Goal: Communication & Community: Answer question/provide support

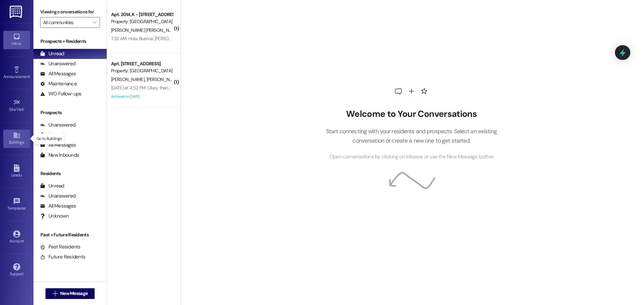
click at [18, 136] on icon at bounding box center [16, 134] width 7 height 7
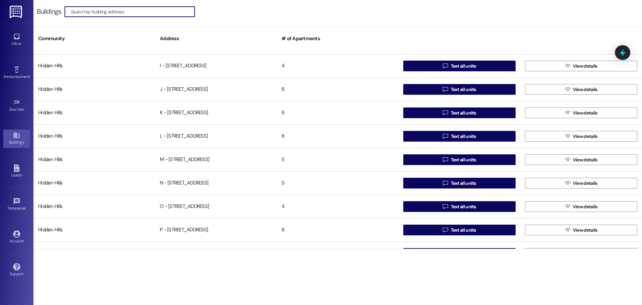
scroll to position [301, 0]
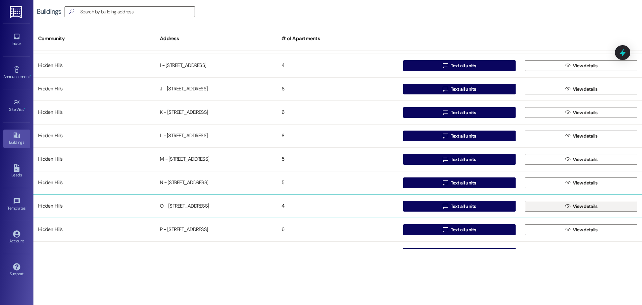
click at [539, 206] on button " View details" at bounding box center [581, 206] width 112 height 11
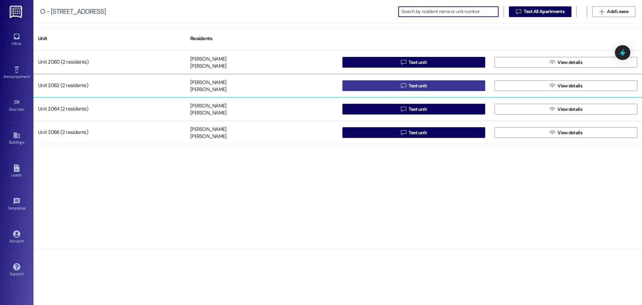
click at [387, 88] on button " Text unit" at bounding box center [414, 85] width 143 height 11
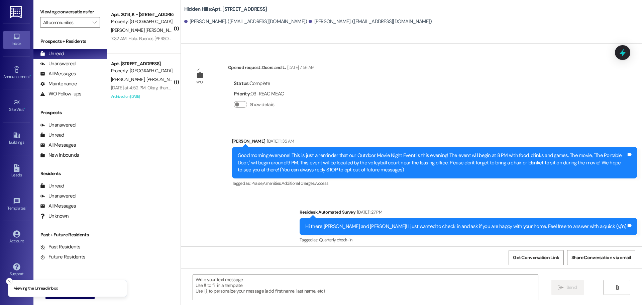
type textarea "Fetching suggested responses. Please feel free to read through the conversation…"
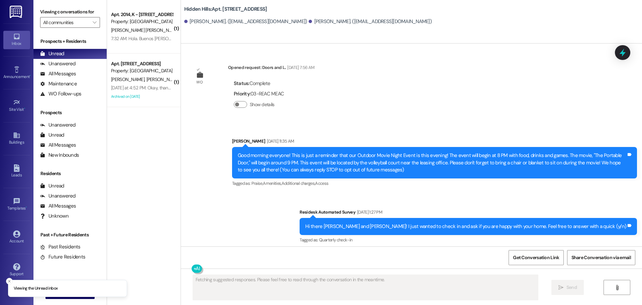
scroll to position [9617, 0]
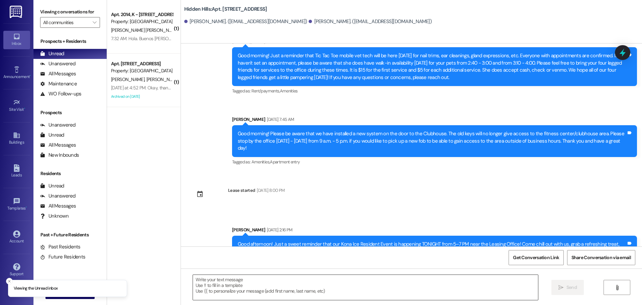
click at [257, 278] on textarea at bounding box center [365, 287] width 345 height 25
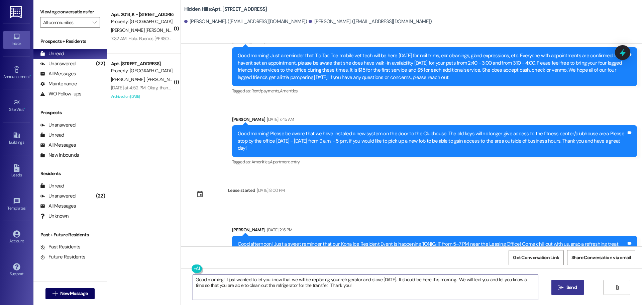
type textarea "Good morning! I just wanted to let you know that we will be replacing your refr…"
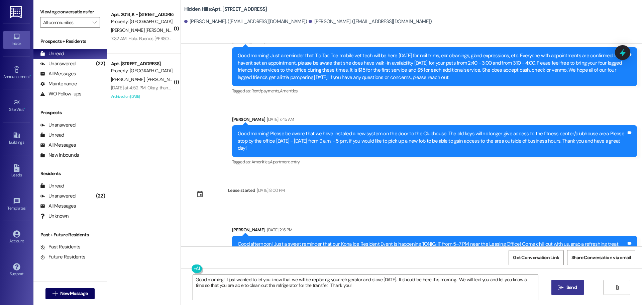
click at [559, 285] on icon "" at bounding box center [561, 287] width 5 height 5
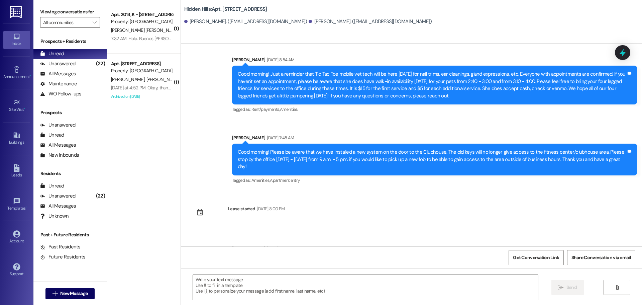
scroll to position [9670, 0]
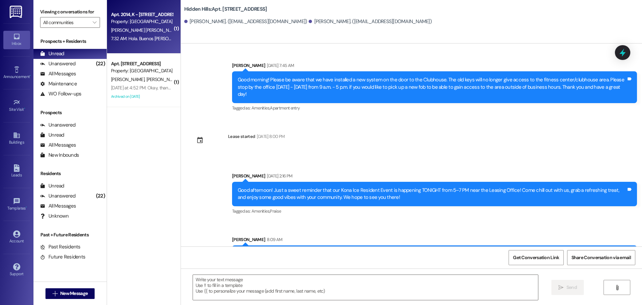
click at [127, 31] on span "[PERSON_NAME] [PERSON_NAME]" at bounding box center [145, 30] width 68 height 6
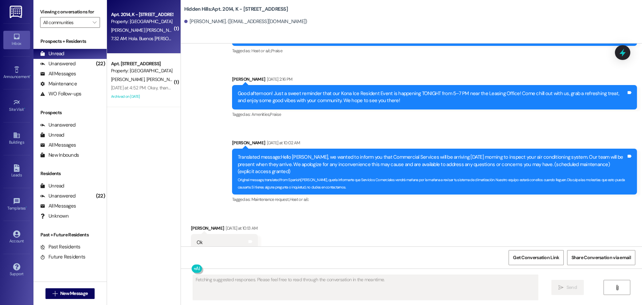
scroll to position [8691, 0]
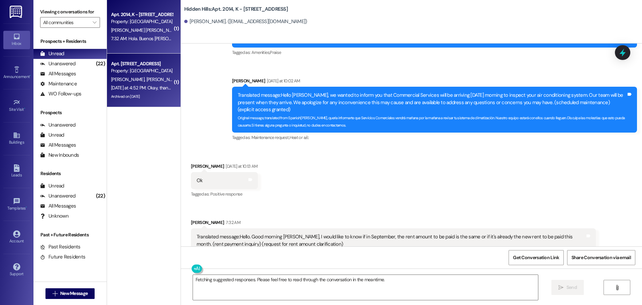
click at [135, 73] on div "Property: [GEOGRAPHIC_DATA]" at bounding box center [142, 70] width 62 height 7
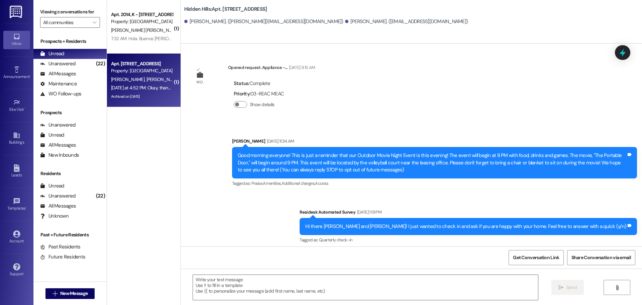
type textarea "Fetching suggested responses. Please feel free to read through the conversation…"
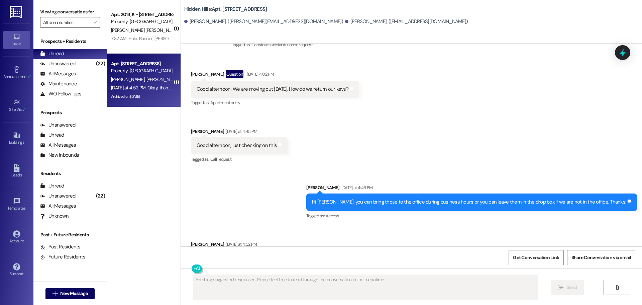
scroll to position [10755, 0]
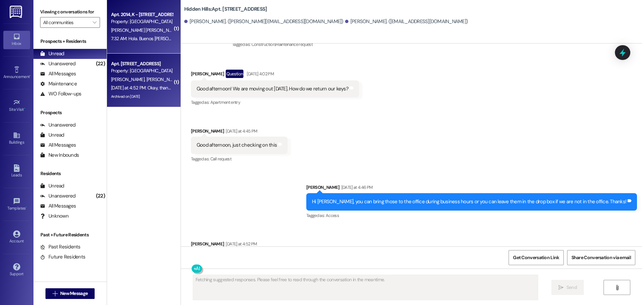
click at [136, 21] on div "Property: [GEOGRAPHIC_DATA]" at bounding box center [142, 21] width 62 height 7
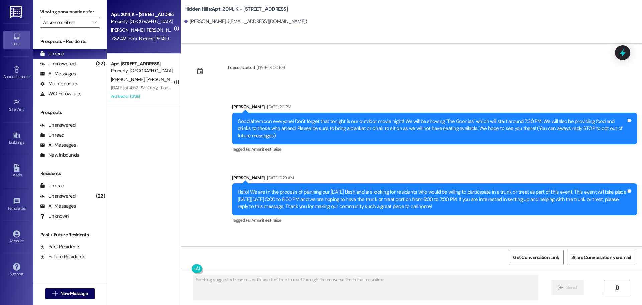
scroll to position [8691, 0]
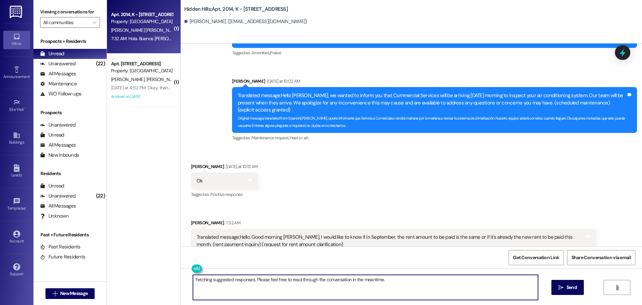
drag, startPoint x: 394, startPoint y: 281, endPoint x: 184, endPoint y: 279, distance: 210.8
click at [184, 279] on div "Fetching suggested responses. Please feel free to read through the conversation…" at bounding box center [411, 293] width 461 height 50
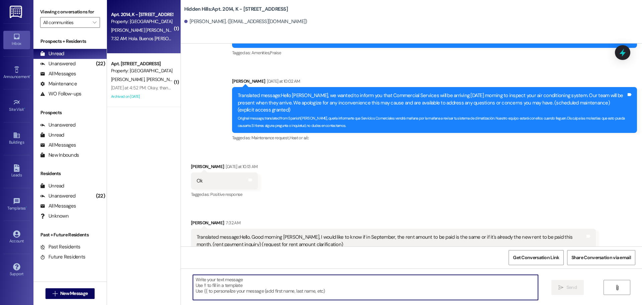
paste textarea "242 / 5,000 ¡Buenos [PERSON_NAME]! Dado que tu nuevo contrato de arrendamiento …"
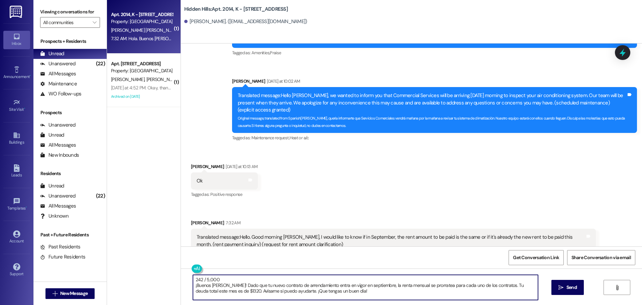
click at [193, 286] on textarea "242 / 5,000 ¡Buenos [PERSON_NAME]! Dado que tu nuevo contrato de arrendamiento …" at bounding box center [365, 287] width 345 height 25
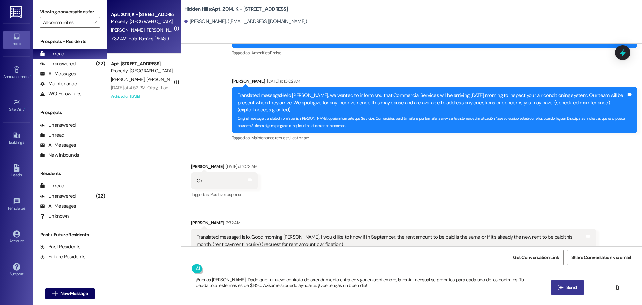
type textarea "¡Buenos [PERSON_NAME]! Dado que tu nuevo contrato de arrendamiento entra en vig…"
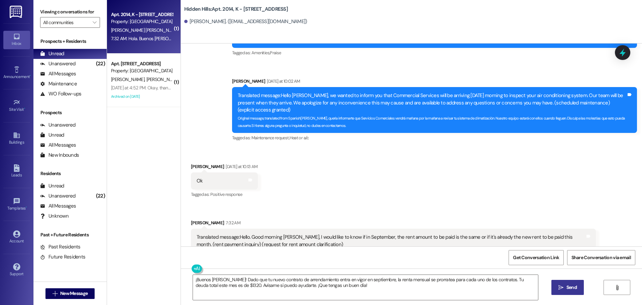
click at [571, 291] on span "Send" at bounding box center [572, 287] width 10 height 7
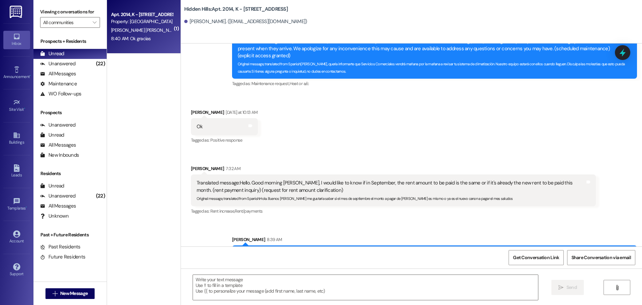
scroll to position [8792, 0]
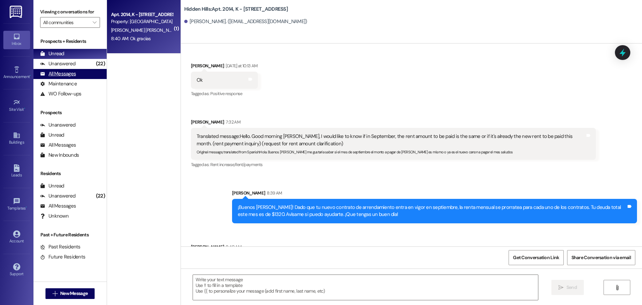
click at [68, 77] on div "All Messages" at bounding box center [58, 73] width 36 height 7
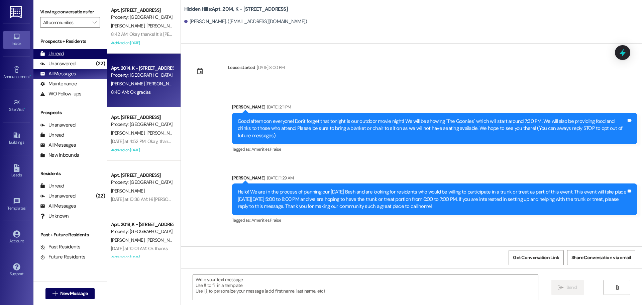
type textarea "Fetching suggested responses. Please feel free to read through the conversation…"
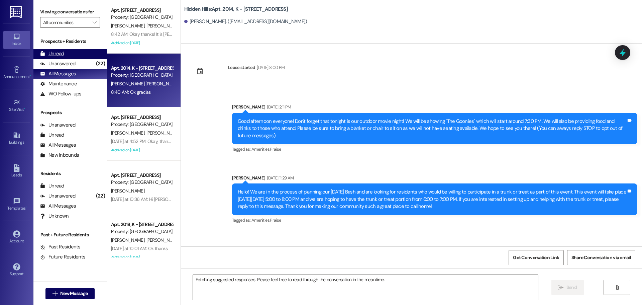
scroll to position [8833, 0]
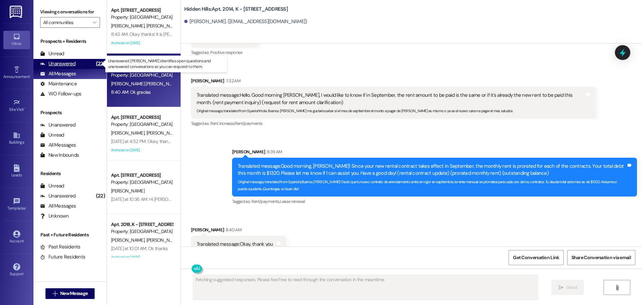
click at [59, 61] on div "Unanswered" at bounding box center [57, 63] width 35 height 7
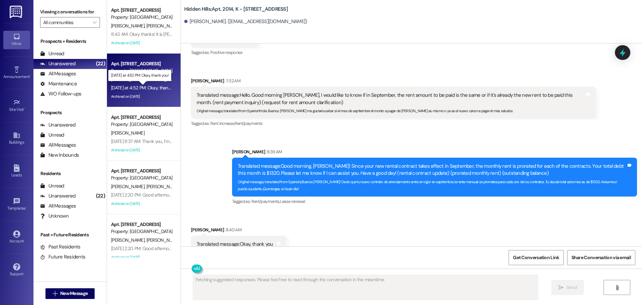
click at [165, 86] on div "[DATE] at 4:52 PM: Okay, thank you! [DATE] at 4:52 PM: Okay, thank you!" at bounding box center [145, 88] width 69 height 6
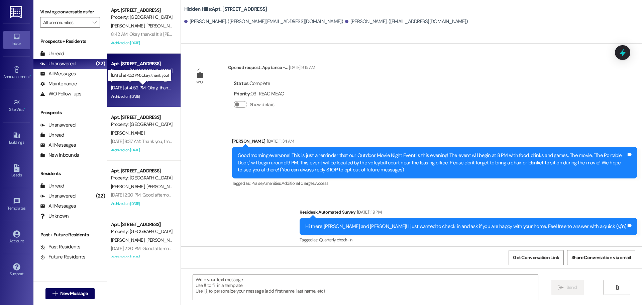
type textarea "Fetching suggested responses. Please feel free to read through the conversation…"
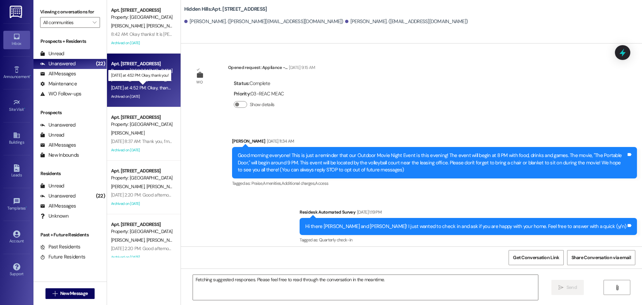
scroll to position [10754, 0]
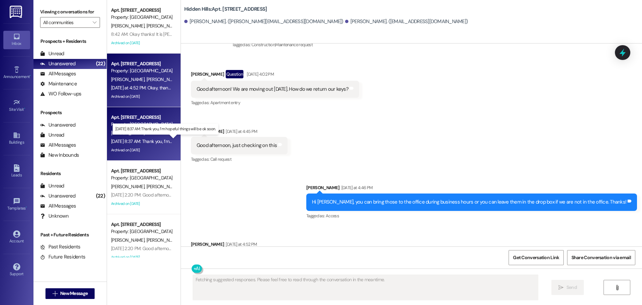
click at [155, 140] on div "[DATE] 8:37 AM: Thank you, I’m hopeful things will be ok soon. [DATE] 8:37 AM: …" at bounding box center [169, 141] width 117 height 6
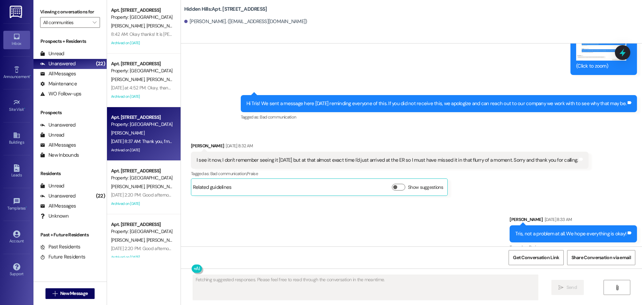
scroll to position [11217, 0]
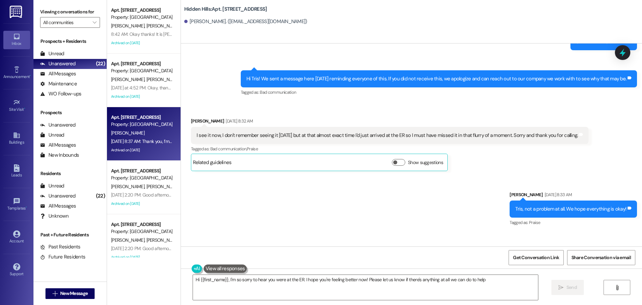
type textarea "Hi {{first_name}}, I'm so sorry to hear you were at the ER. I hope you're feeli…"
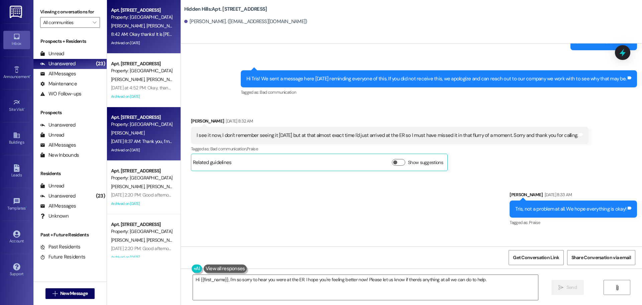
click at [137, 29] on div "[PERSON_NAME] [PERSON_NAME]" at bounding box center [141, 26] width 63 height 8
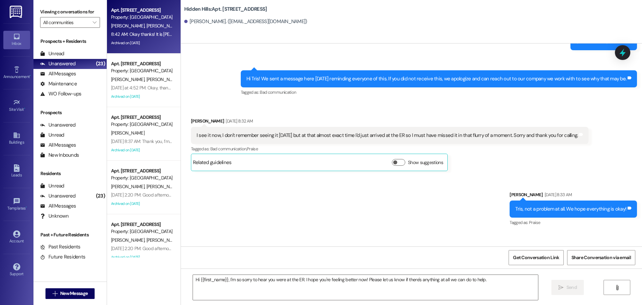
type textarea "Fetching suggested responses. Please feel free to read through the conversation…"
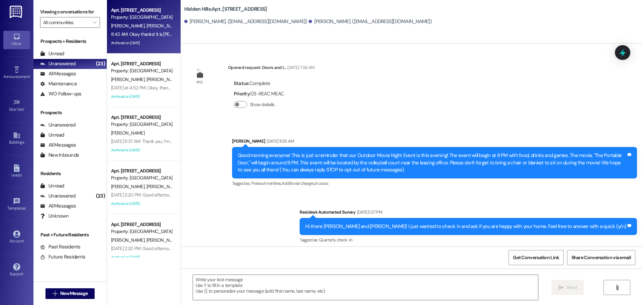
type textarea "Fetching suggested responses. Please feel free to read through the conversation…"
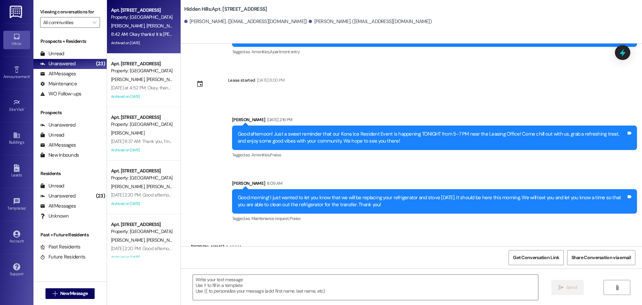
scroll to position [9727, 0]
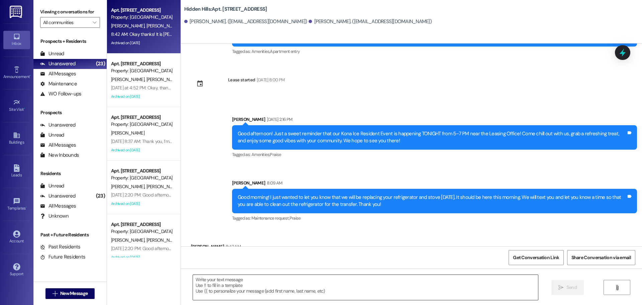
click at [253, 281] on textarea at bounding box center [365, 287] width 345 height 25
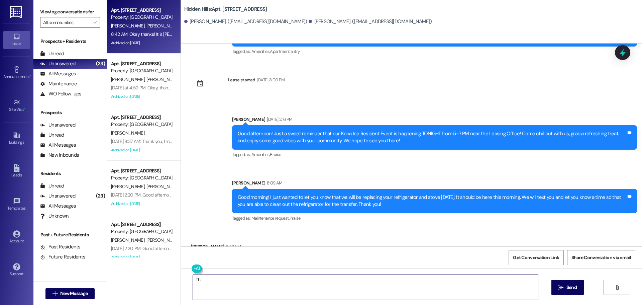
type textarea "T"
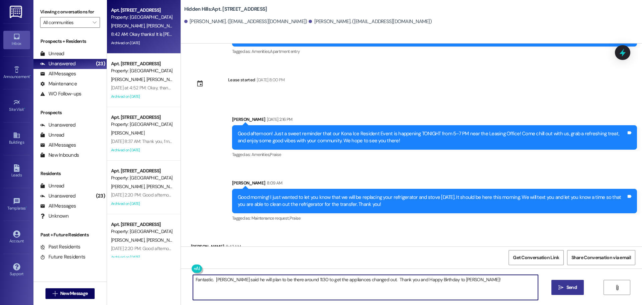
type textarea "Fantastic. [PERSON_NAME] said he will plan to be there around 11:30 to get the …"
click at [574, 293] on button " Send" at bounding box center [568, 287] width 32 height 15
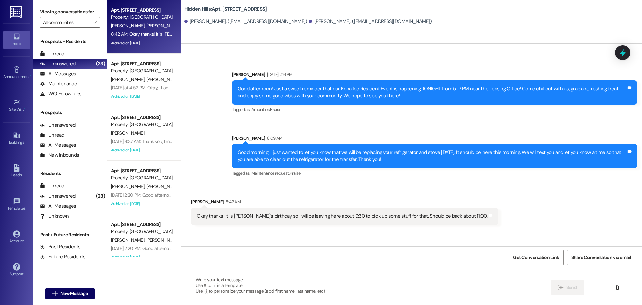
scroll to position [9774, 0]
